Goal: Task Accomplishment & Management: Manage account settings

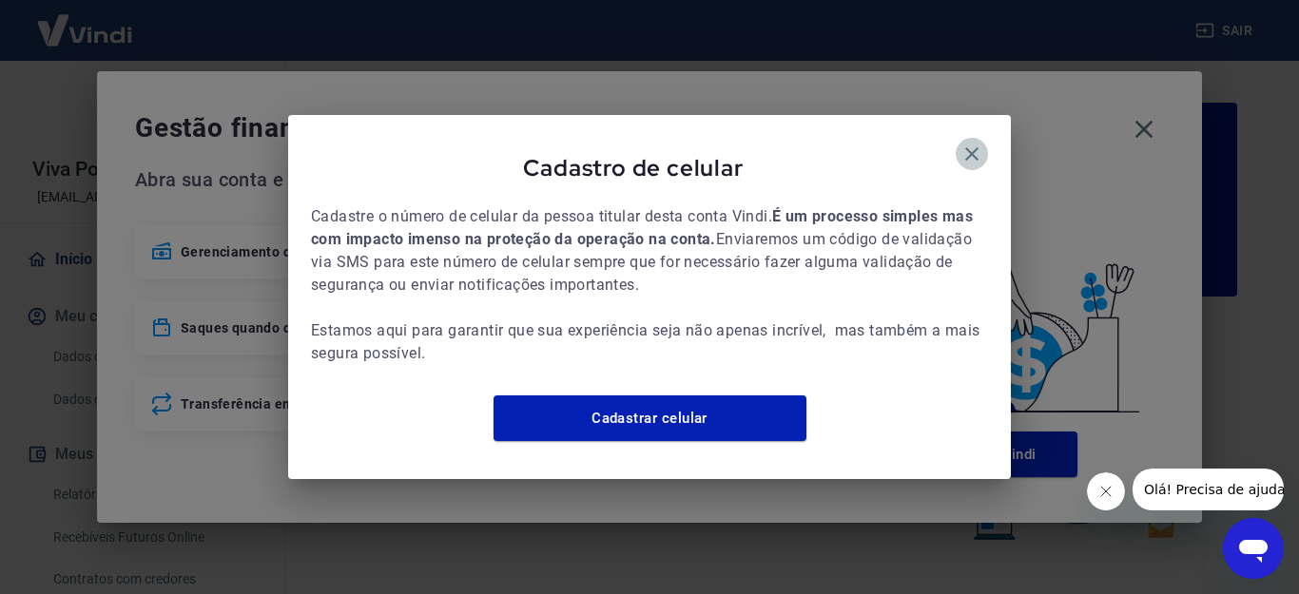
click at [966, 143] on icon "button" at bounding box center [972, 154] width 23 height 23
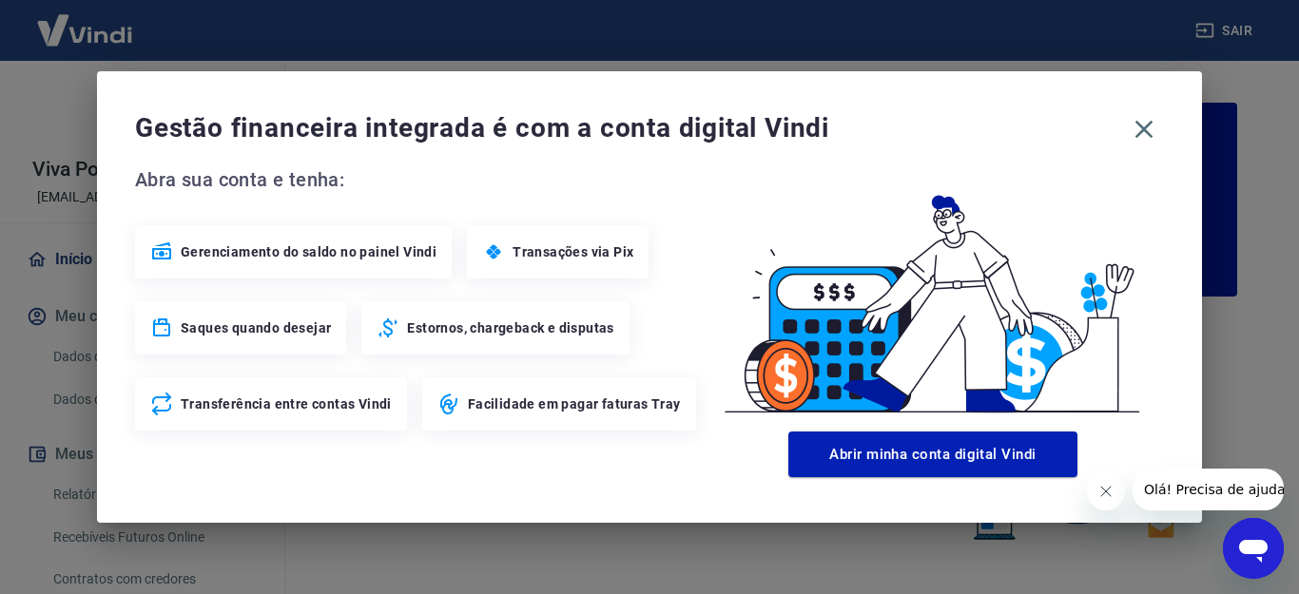
drag, startPoint x: 1147, startPoint y: 132, endPoint x: 216, endPoint y: 177, distance: 932.2
click at [1147, 132] on icon "button" at bounding box center [1145, 130] width 18 height 18
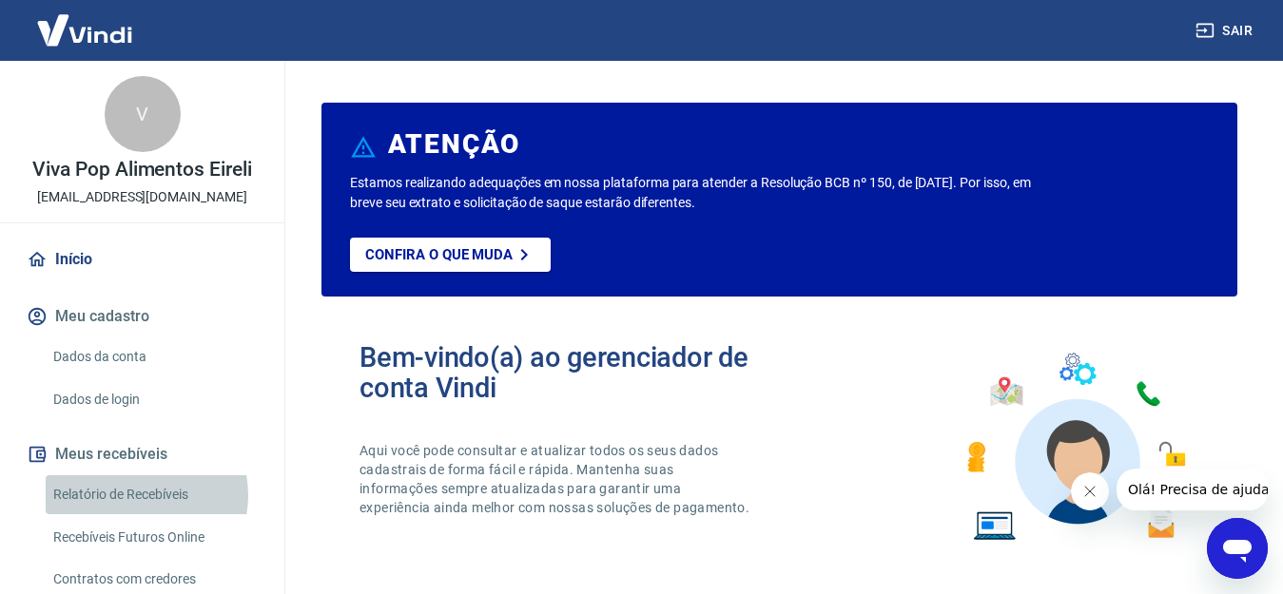
click at [132, 496] on link "Relatório de Recebíveis" at bounding box center [154, 495] width 216 height 39
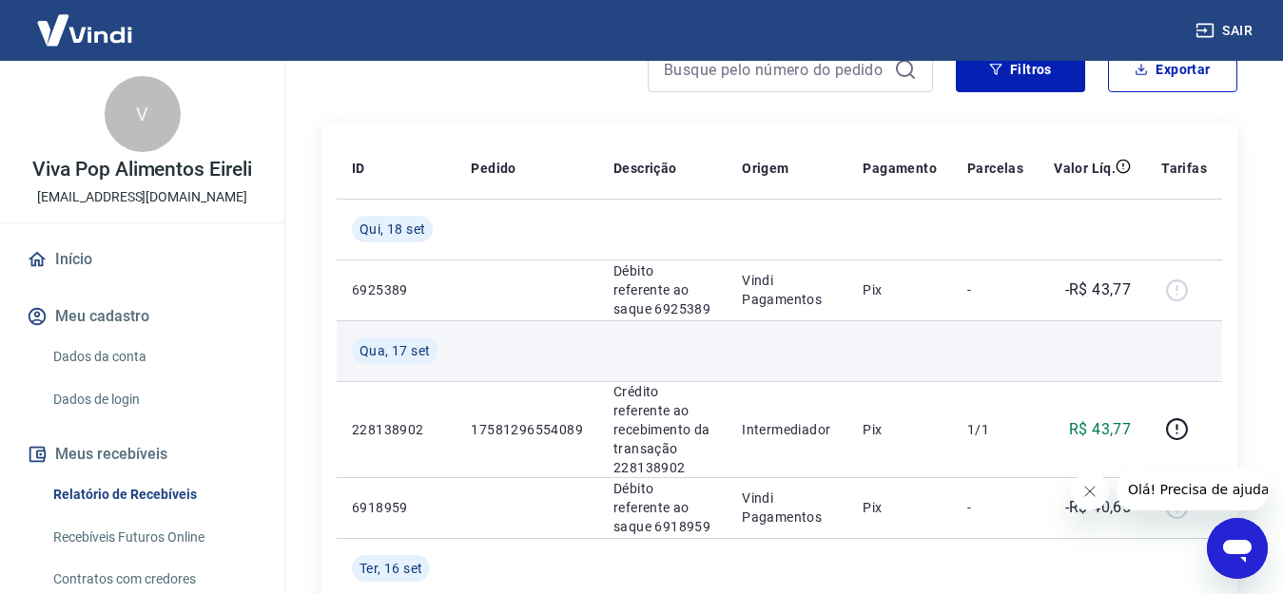
scroll to position [285, 0]
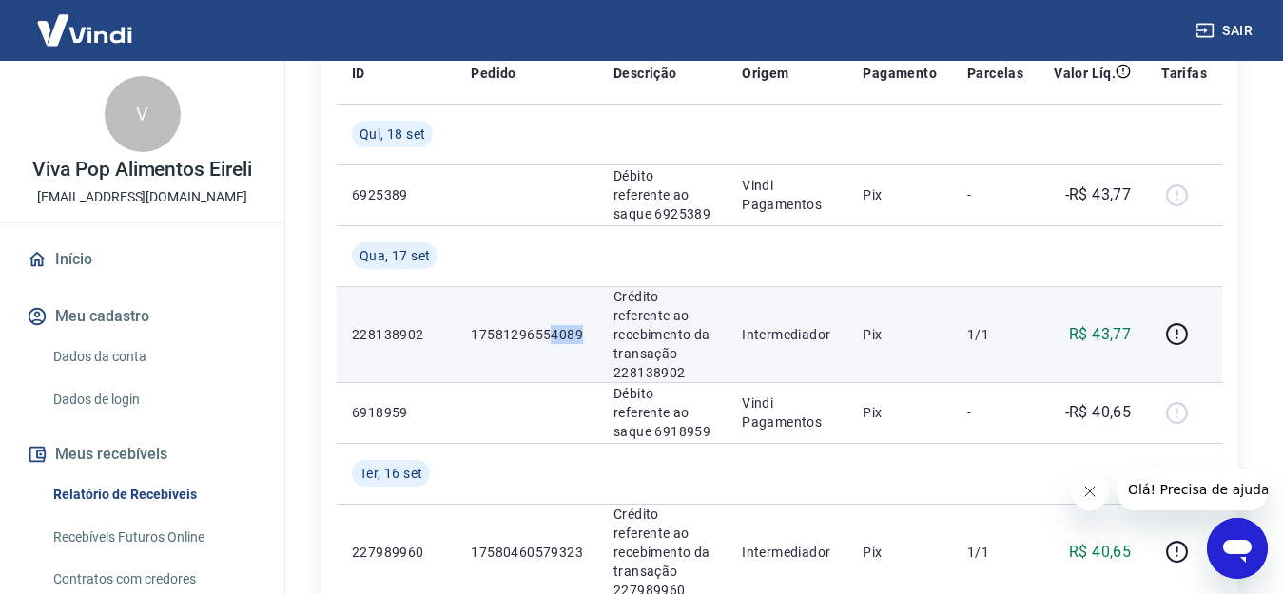
drag, startPoint x: 554, startPoint y: 332, endPoint x: 589, endPoint y: 337, distance: 35.5
click at [589, 337] on td "17581296554089" at bounding box center [527, 334] width 143 height 96
